Goal: Task Accomplishment & Management: Manage account settings

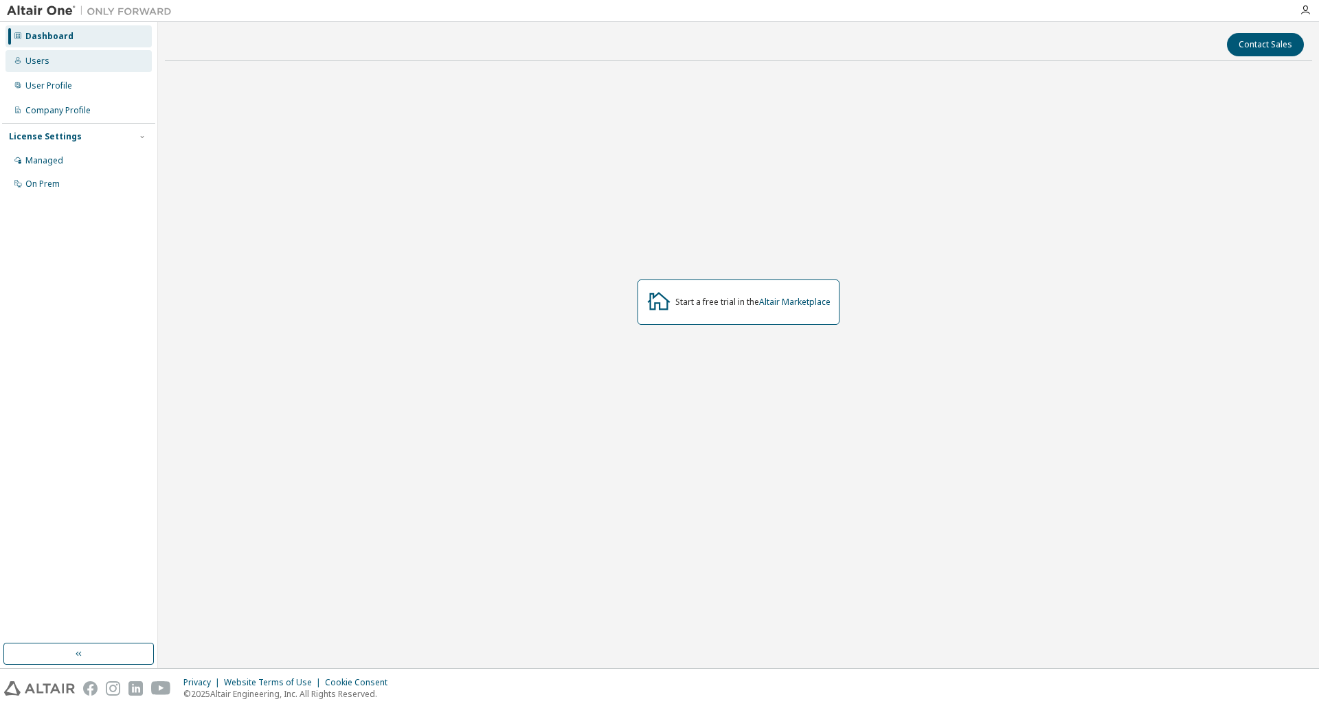
click at [52, 62] on div "Users" at bounding box center [78, 61] width 146 height 22
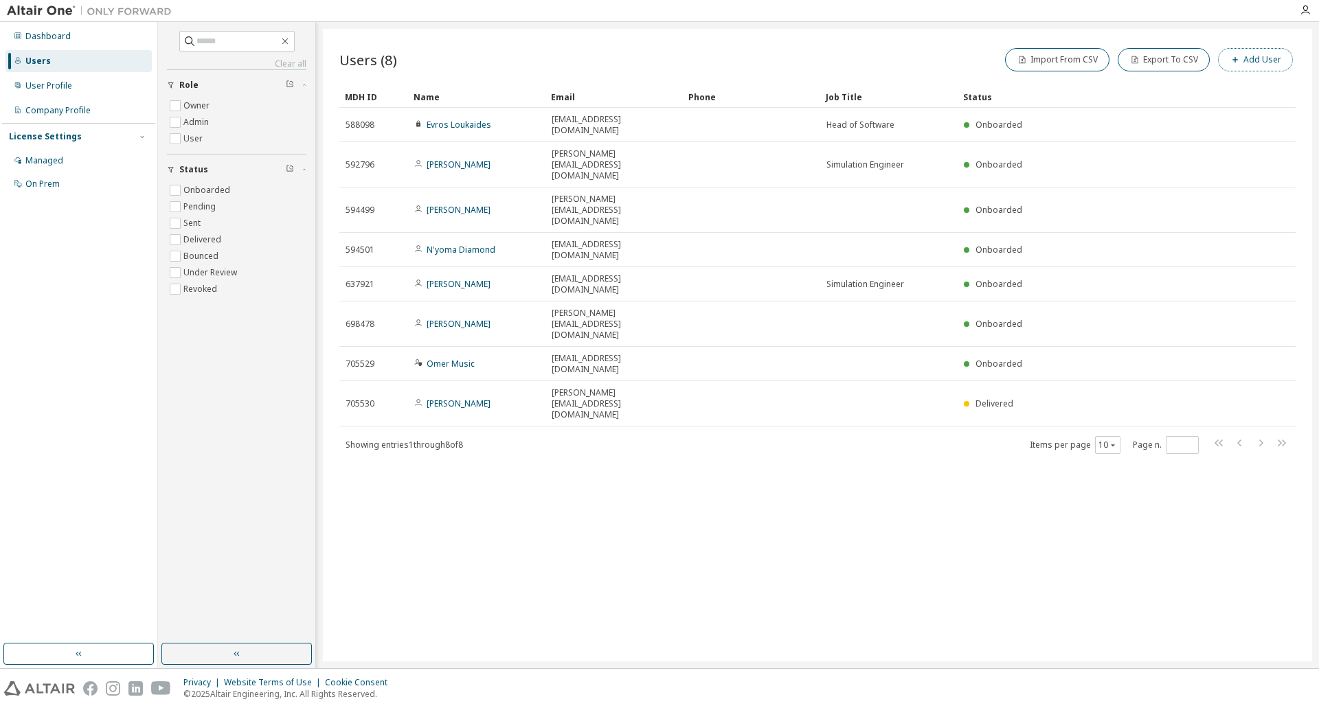
click at [1238, 60] on icon "button" at bounding box center [1234, 59] width 5 height 5
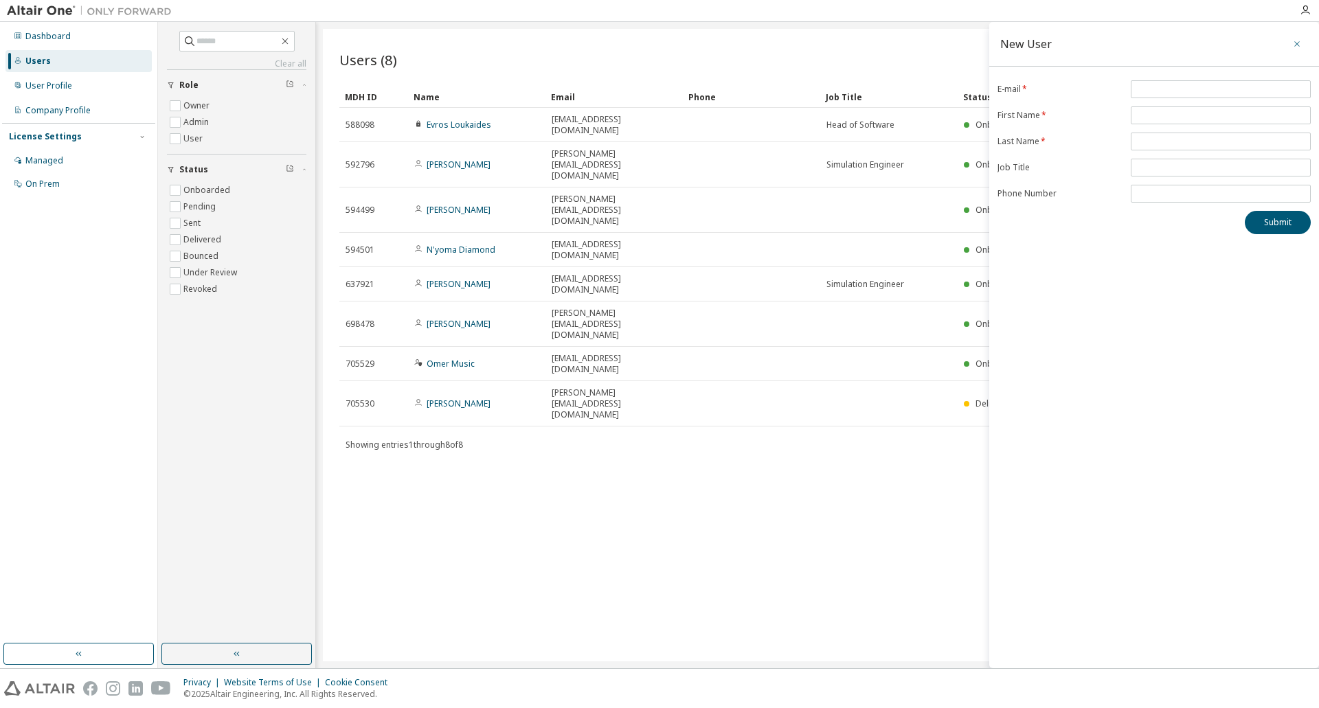
click at [1295, 44] on icon "button" at bounding box center [1297, 43] width 10 height 11
